Goal: Task Accomplishment & Management: Complete application form

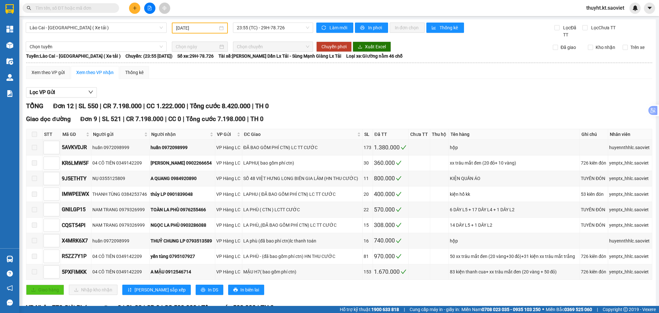
click at [92, 11] on input "text" at bounding box center [73, 8] width 76 height 7
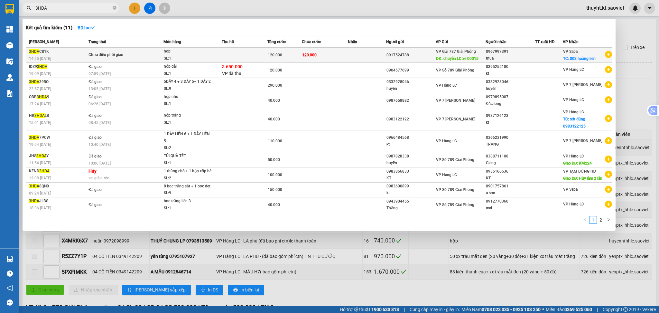
type input "3HDA"
click at [135, 56] on div "Chưa điều phối giao" at bounding box center [112, 54] width 48 height 7
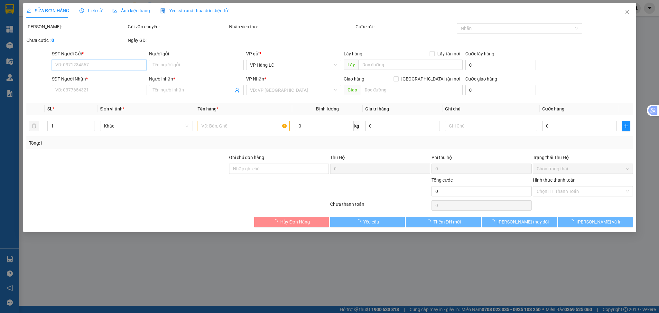
type input "0917524788"
type input "chuyển LC xe 00015"
type input "0967997391"
type input "thua"
checkbox input "true"
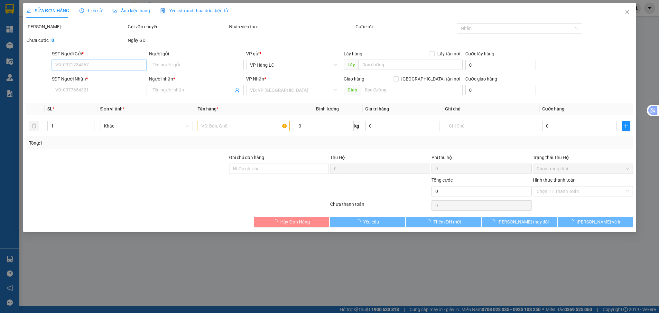
type input "003 hoàng lien"
type input "120.000"
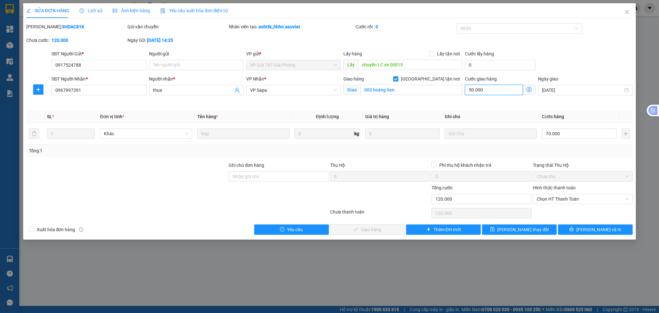
click at [478, 88] on input "50.000" at bounding box center [494, 90] width 58 height 10
type input "70.000"
type input "0"
click at [285, 174] on input "Ghi chú đơn hàng" at bounding box center [279, 176] width 100 height 10
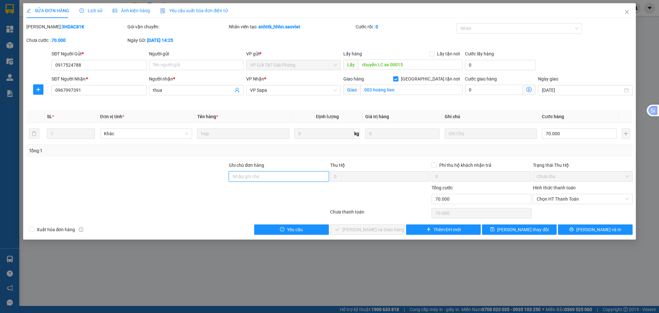
click at [261, 180] on input "Ghi chú đơn hàng" at bounding box center [279, 176] width 100 height 10
type input "Kgachs ra lấy"
click at [525, 228] on span "[PERSON_NAME] thay đổi" at bounding box center [522, 229] width 51 height 7
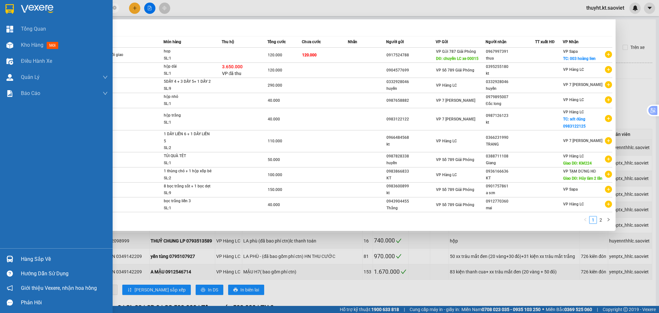
drag, startPoint x: 30, startPoint y: 7, endPoint x: 7, endPoint y: 7, distance: 22.2
click at [7, 7] on section "Kết quả tìm kiếm ( 11 ) Bộ lọc Mã ĐH Trạng thái Món hàng Thu hộ Tổng cước Chưa …" at bounding box center [329, 156] width 659 height 313
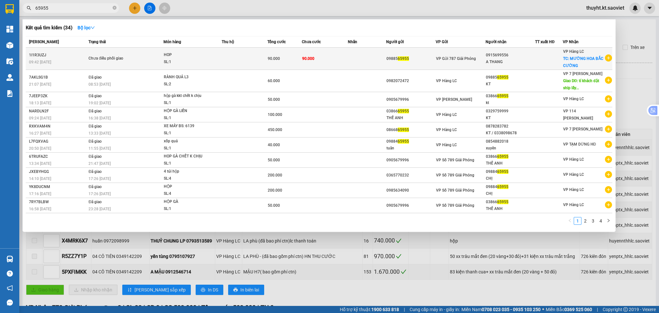
type input "65955"
click at [271, 65] on td "90.000" at bounding box center [284, 59] width 34 height 22
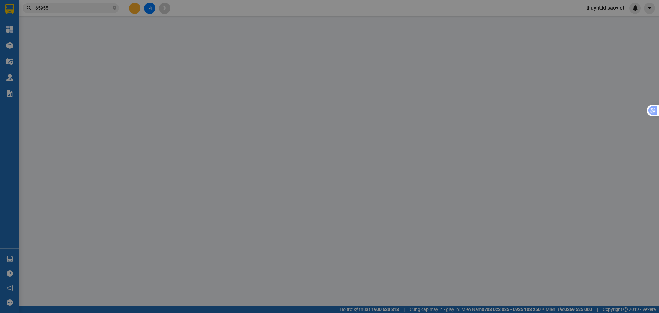
type input "0988565955"
type input "0915699556"
type input "A THANG"
checkbox input "true"
type input "MƯỜNG HOA BẮC CƯỜNG"
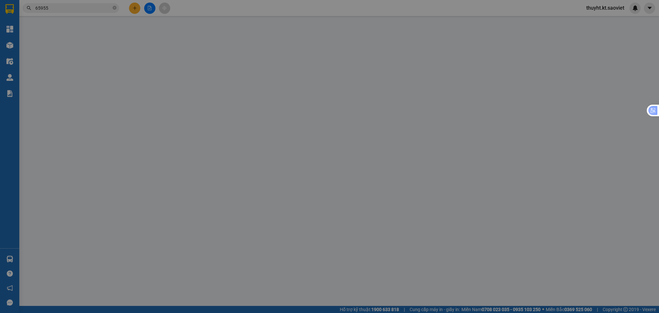
type input "90.000"
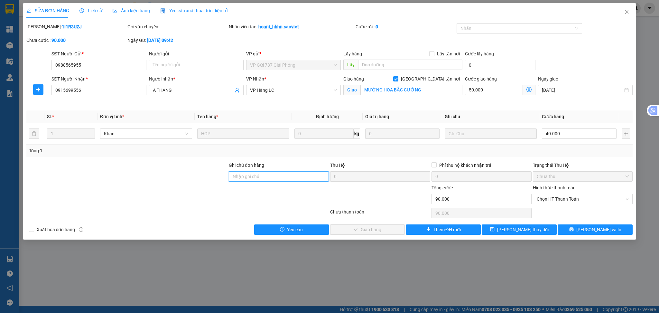
click at [272, 176] on input "Ghi chú đơn hàng" at bounding box center [279, 176] width 100 height 10
type input "Khách ra lấy"
click at [492, 95] on input "50.000" at bounding box center [494, 90] width 58 height 10
type input "40.000"
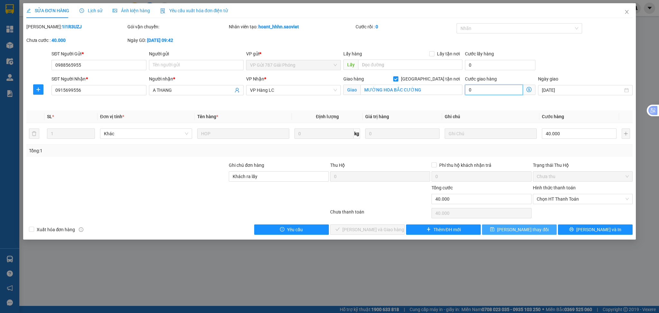
type input "0"
click at [522, 228] on span "[PERSON_NAME] thay đổi" at bounding box center [522, 229] width 51 height 7
